Goal: Information Seeking & Learning: Learn about a topic

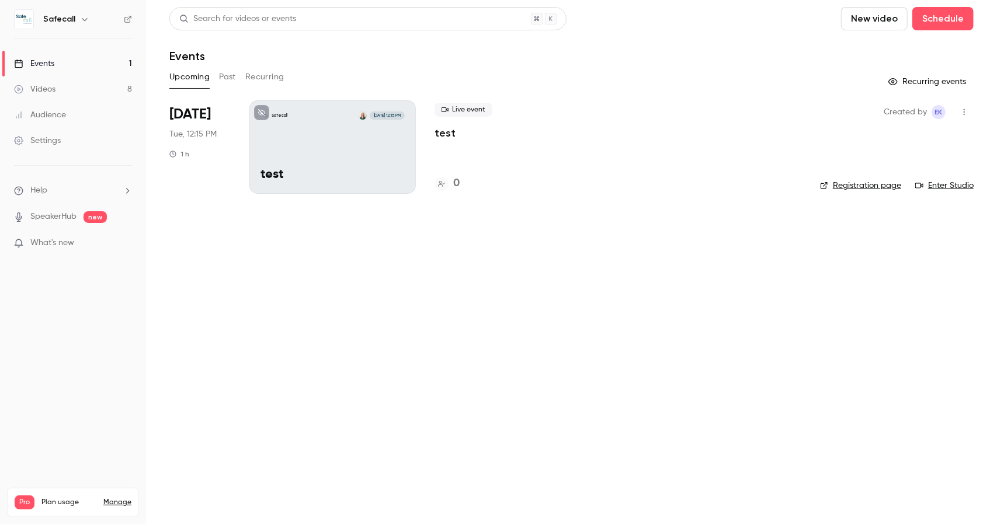
click at [232, 75] on button "Past" at bounding box center [227, 77] width 17 height 19
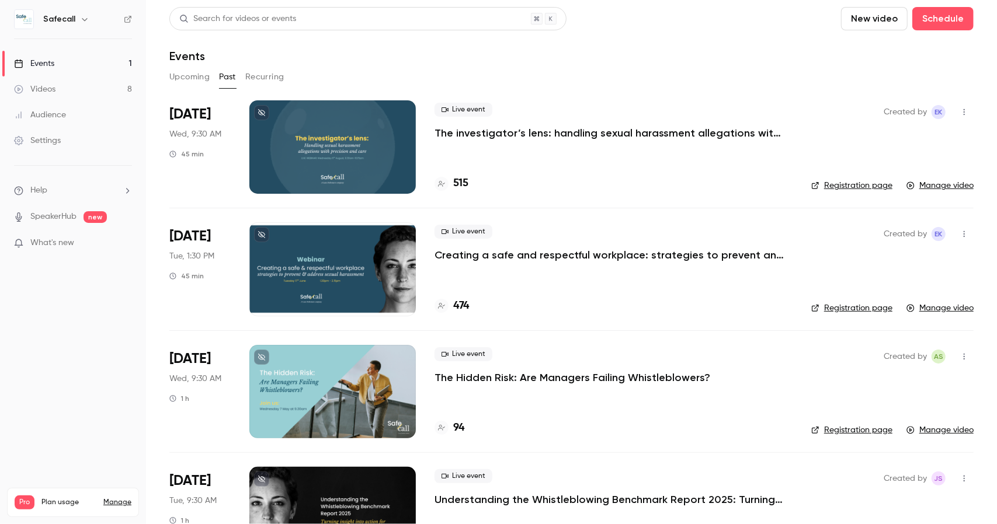
click at [370, 263] on div at bounding box center [332, 268] width 166 height 93
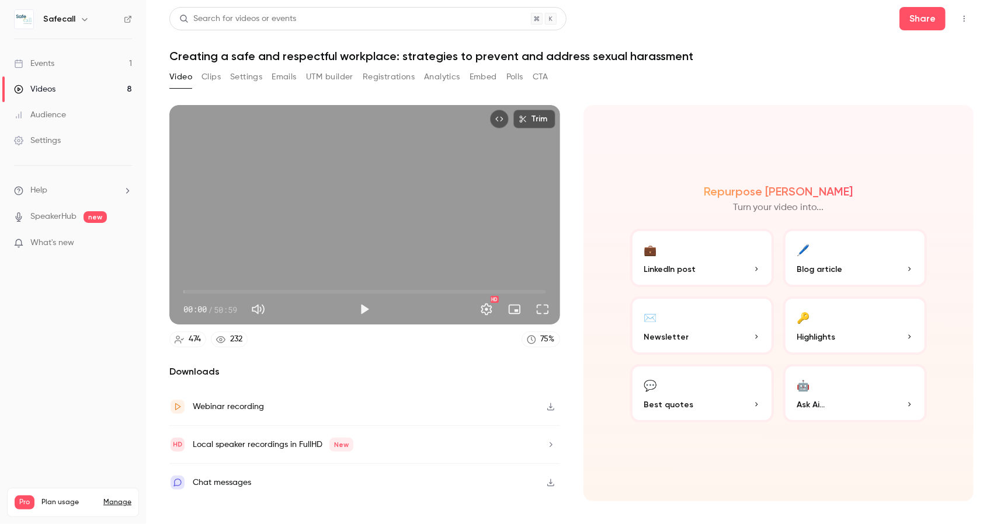
click at [518, 76] on button "Polls" at bounding box center [514, 77] width 17 height 19
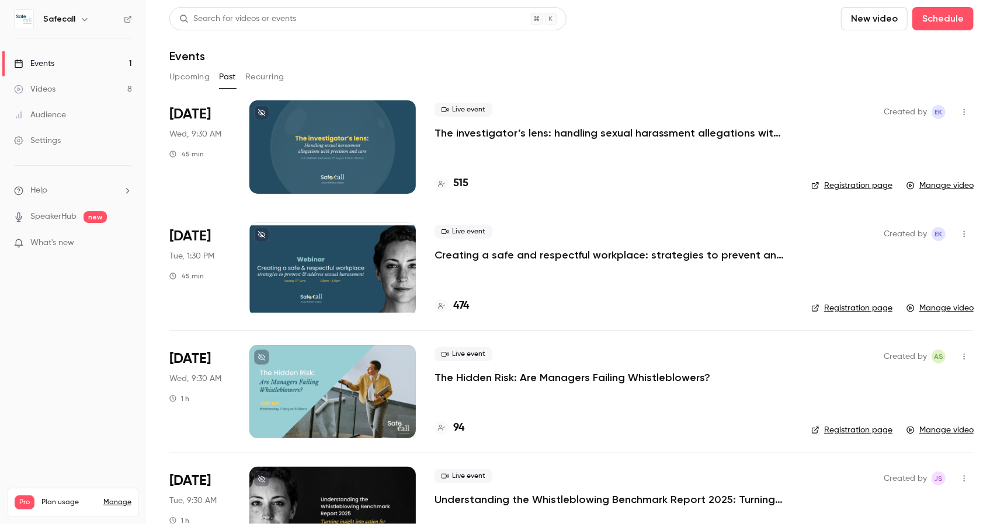
click at [370, 141] on div at bounding box center [332, 146] width 166 height 93
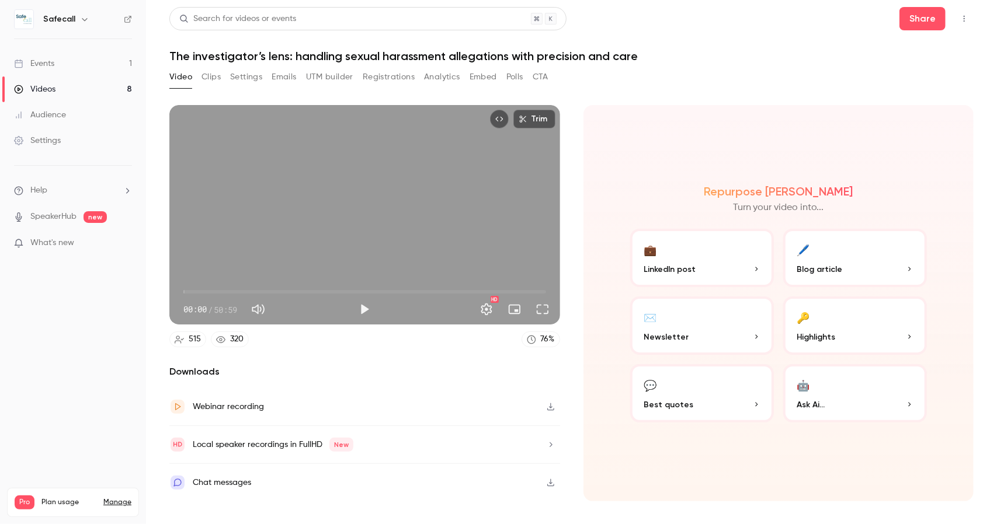
click at [520, 81] on button "Polls" at bounding box center [514, 77] width 17 height 19
